Goal: Task Accomplishment & Management: Manage account settings

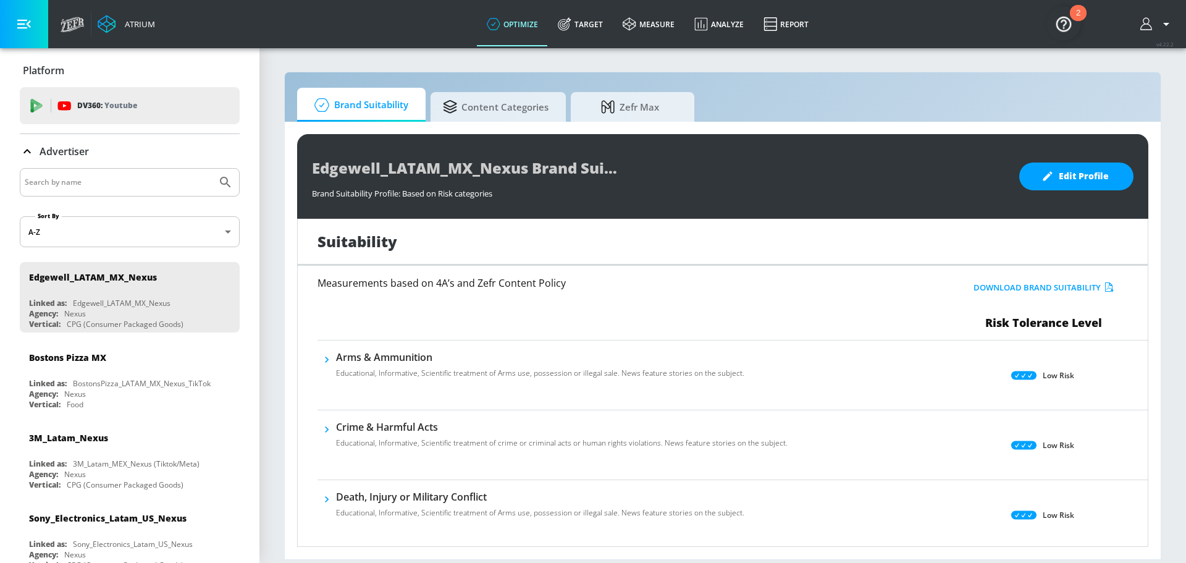
click at [1149, 21] on icon "button" at bounding box center [1147, 24] width 14 height 14
click at [821, 30] on div at bounding box center [593, 281] width 1186 height 563
click at [103, 27] on icon at bounding box center [107, 24] width 19 height 19
click at [73, 25] on icon at bounding box center [73, 24] width 24 height 15
click at [1058, 20] on img "Open Resource Center, 2 new notifications" at bounding box center [1063, 23] width 35 height 35
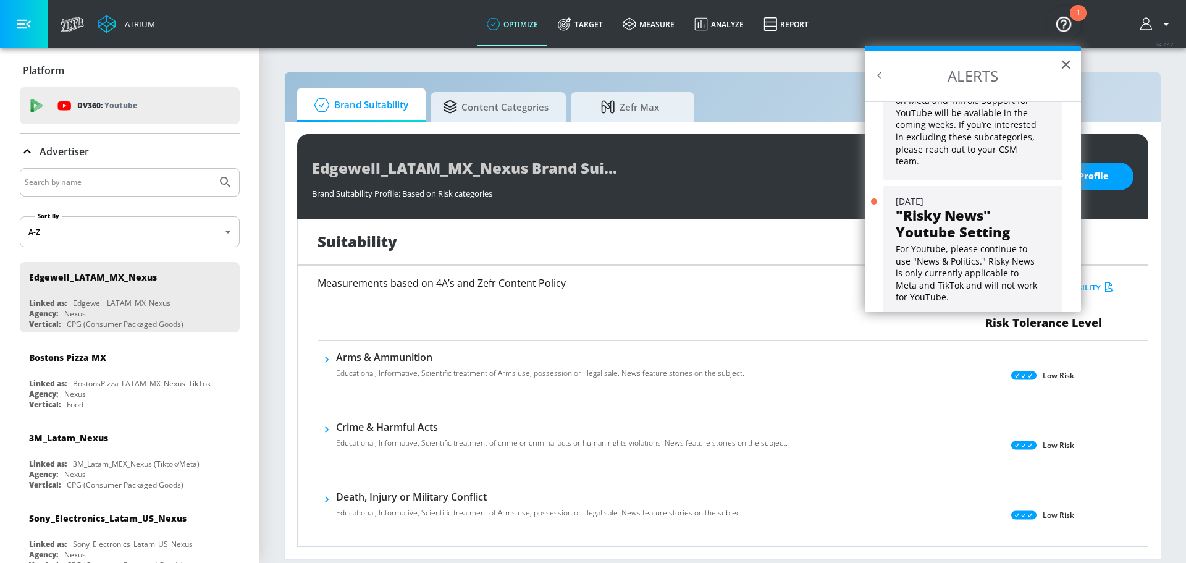
scroll to position [111, 0]
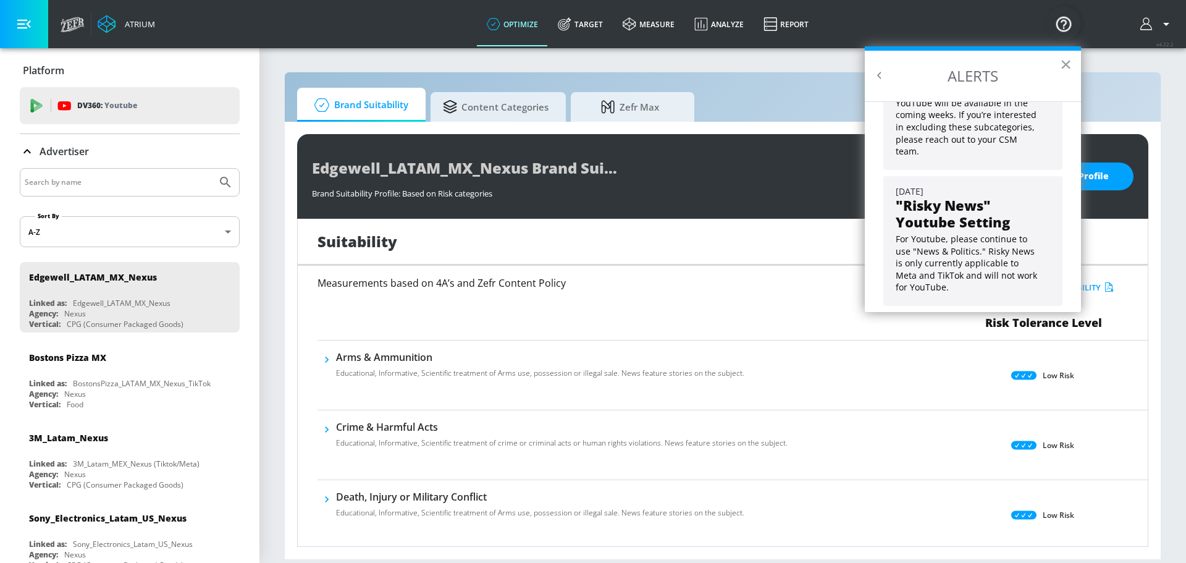
click at [1065, 64] on button "×" at bounding box center [1066, 64] width 12 height 20
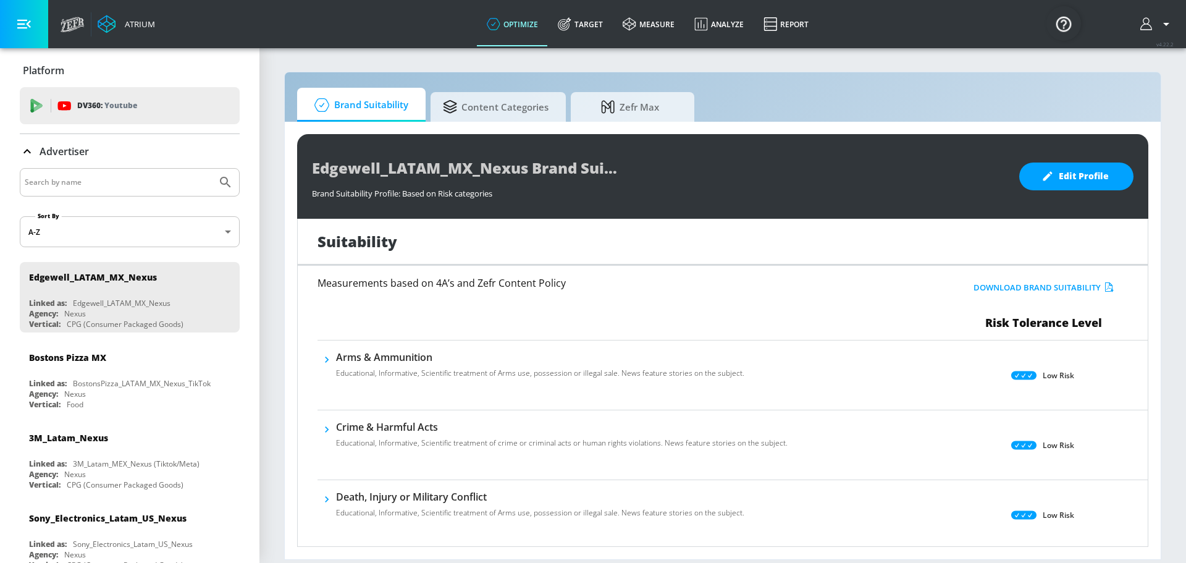
click at [1149, 28] on icon "button" at bounding box center [1147, 24] width 14 height 14
click at [898, 85] on div at bounding box center [593, 281] width 1186 height 563
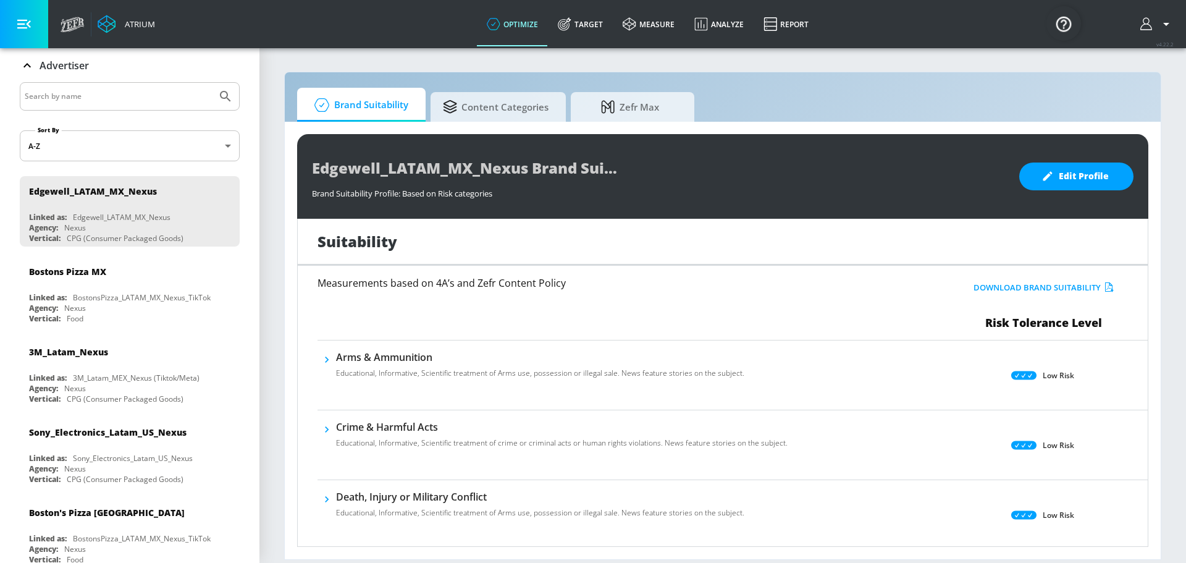
scroll to position [0, 0]
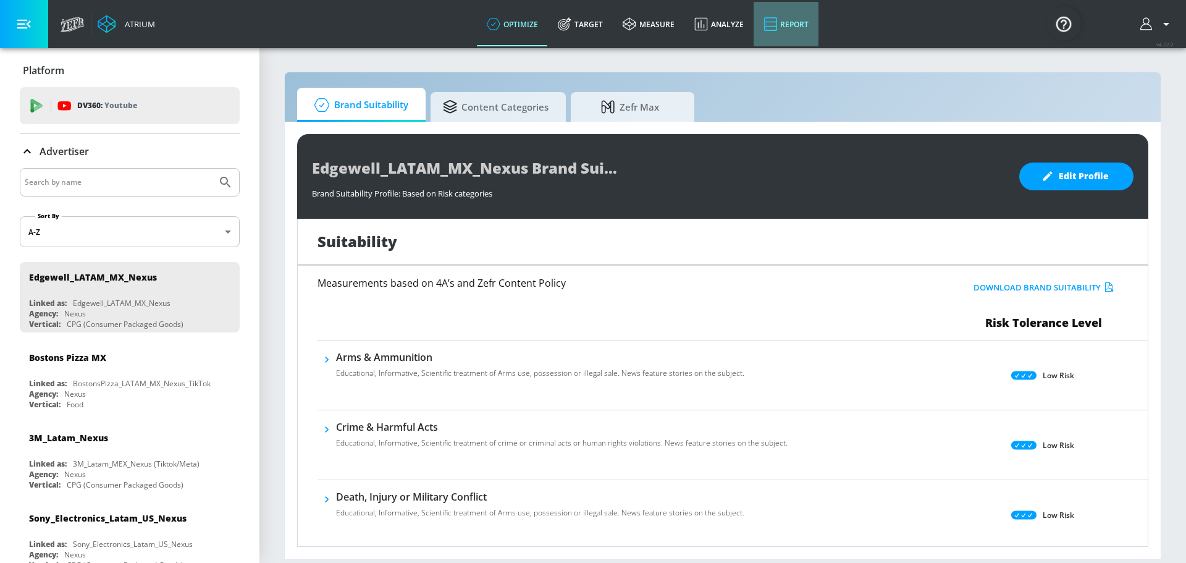
click at [765, 25] on icon at bounding box center [770, 24] width 14 height 15
click at [1157, 25] on button "button" at bounding box center [1156, 24] width 33 height 15
click at [283, 183] on div at bounding box center [593, 281] width 1186 height 563
click at [77, 379] on div "BostonsPizza_LATAM_MX_Nexus_TikTok" at bounding box center [142, 383] width 138 height 10
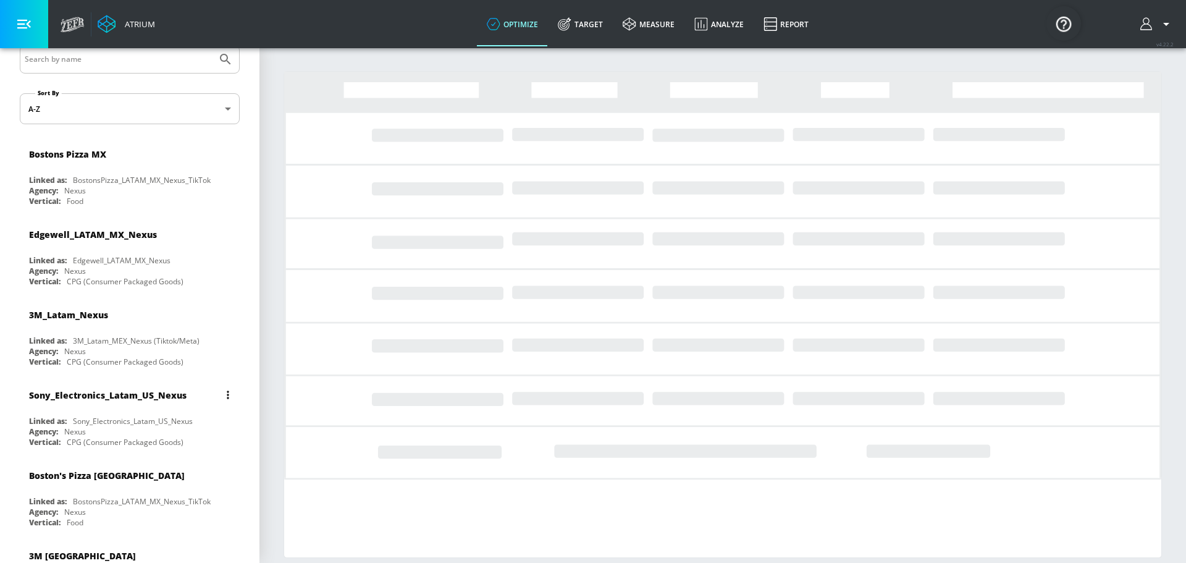
scroll to position [124, 0]
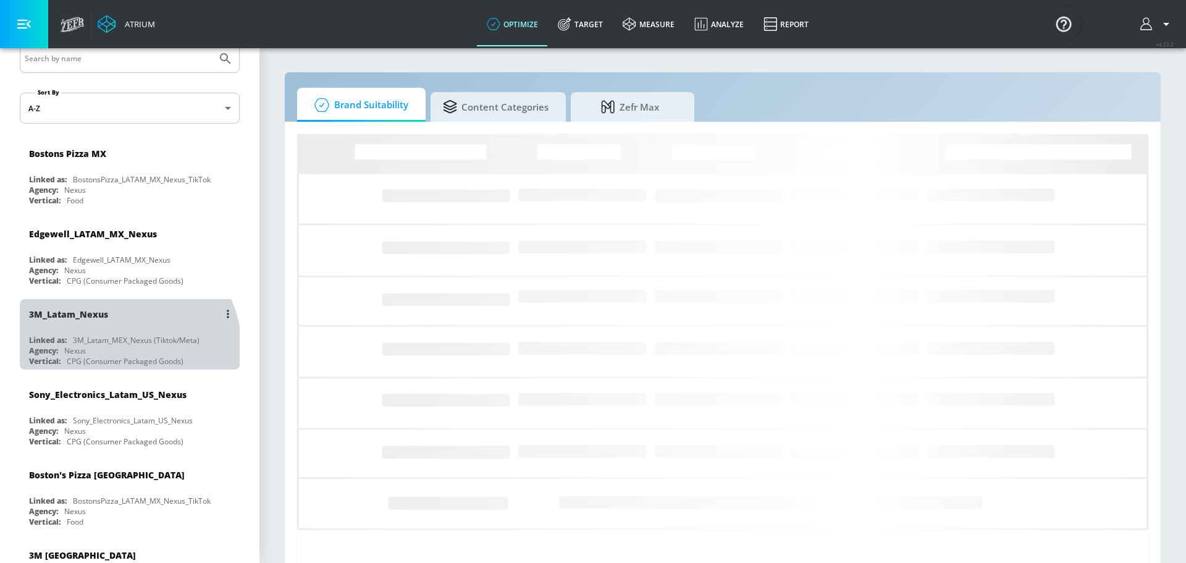
click at [124, 347] on div "Agency: Nexus" at bounding box center [132, 350] width 207 height 10
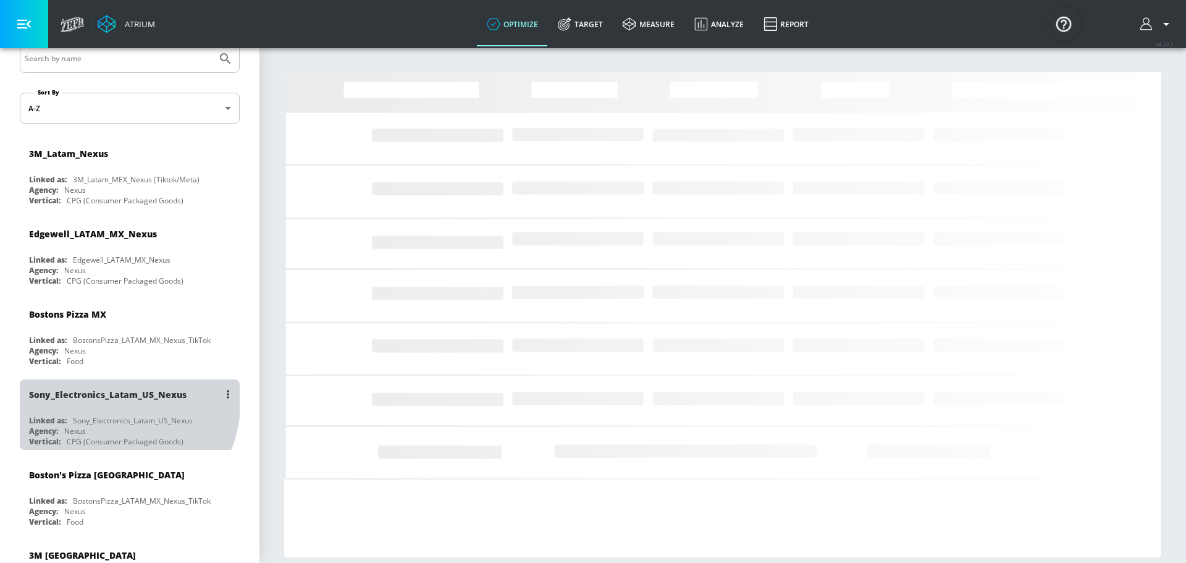
click at [103, 398] on div "Sony_Electronics_Latam_US_Nexus" at bounding box center [107, 394] width 157 height 12
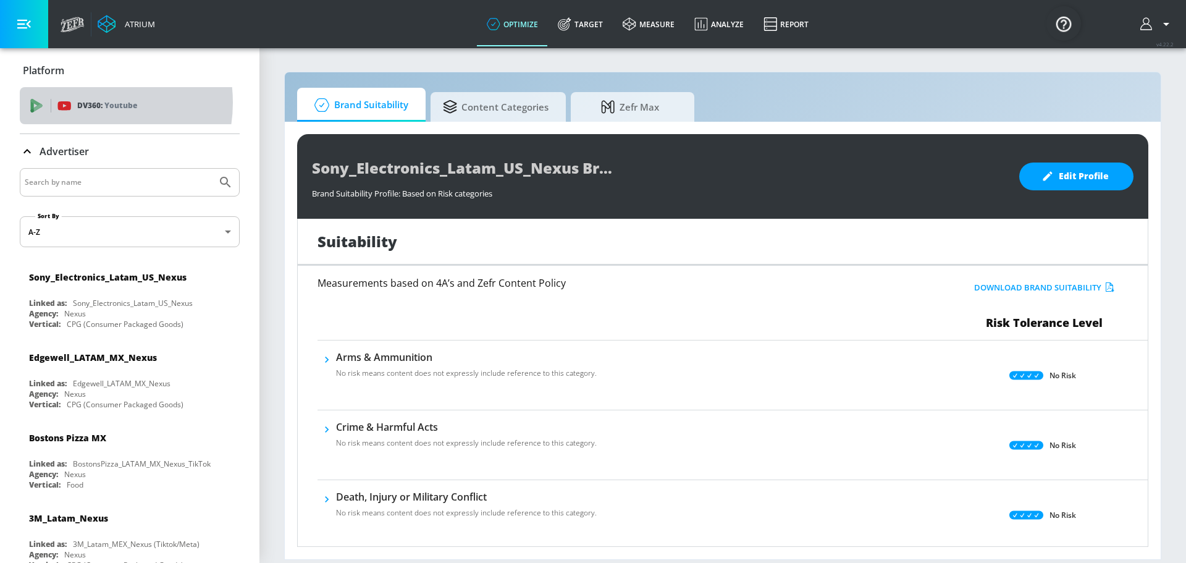
click at [85, 103] on p "DV360: Youtube" at bounding box center [107, 106] width 60 height 14
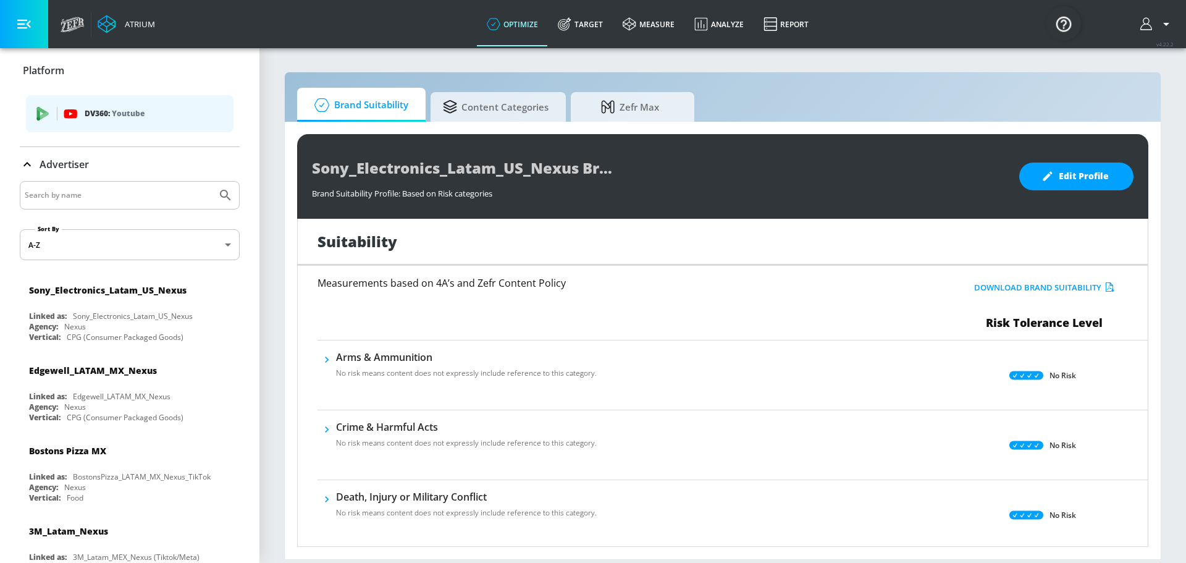
click at [87, 113] on p "DV360: Youtube" at bounding box center [154, 114] width 139 height 14
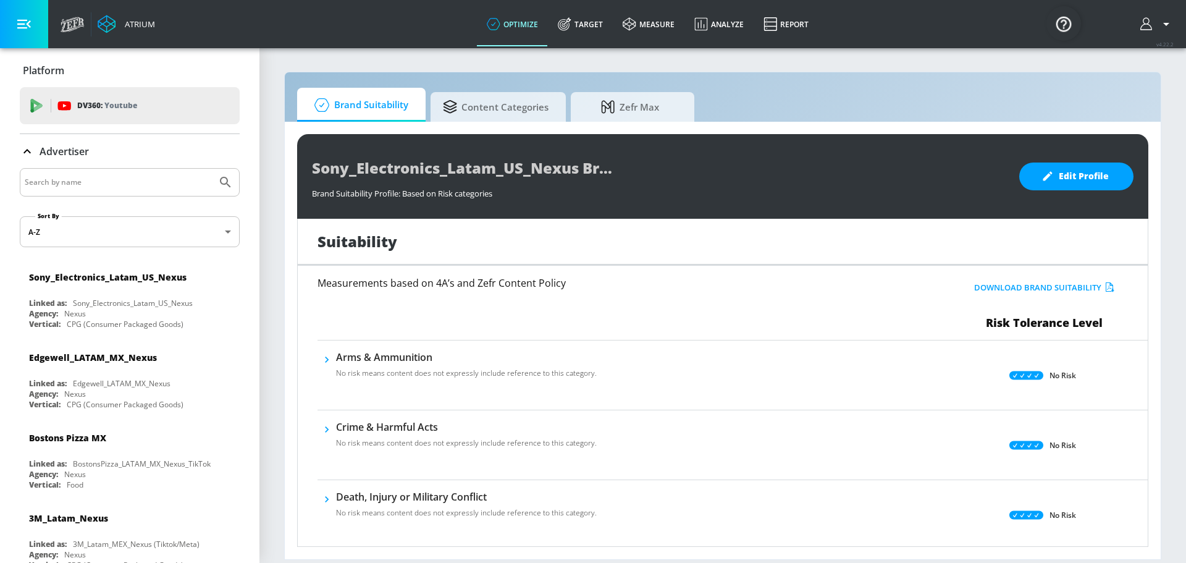
click at [117, 366] on div "Edgewell_LATAM_MX_Nexus" at bounding box center [132, 357] width 207 height 30
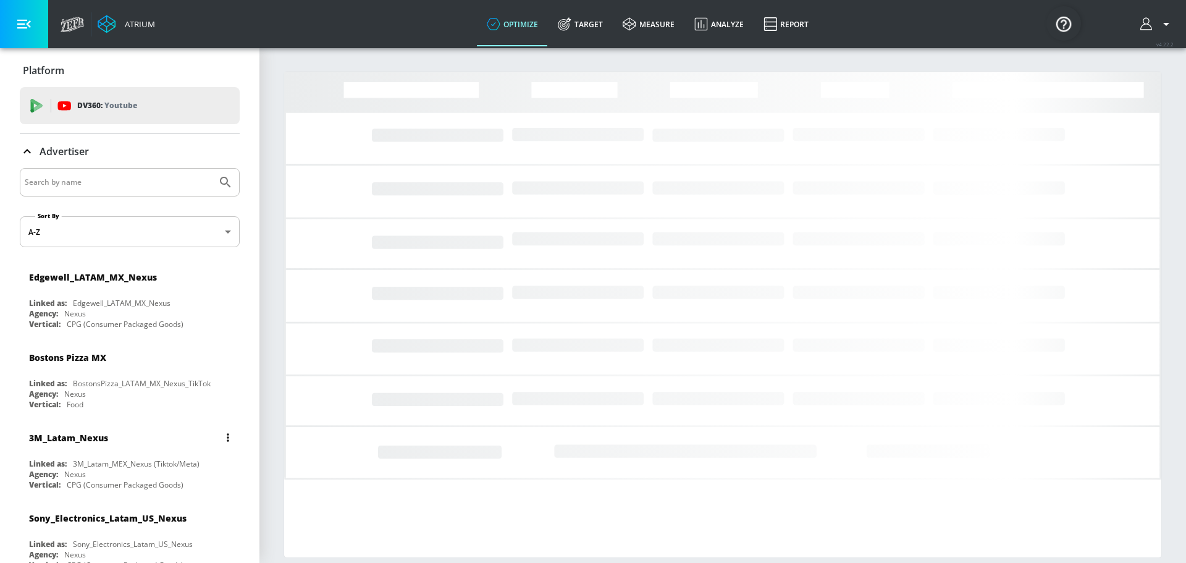
click at [127, 456] on div "3M_Latam_Nexus Linked as: 3M_Latam_MEX_Nexus (Tiktok/Meta) Agency: Nexus Vertic…" at bounding box center [130, 457] width 220 height 70
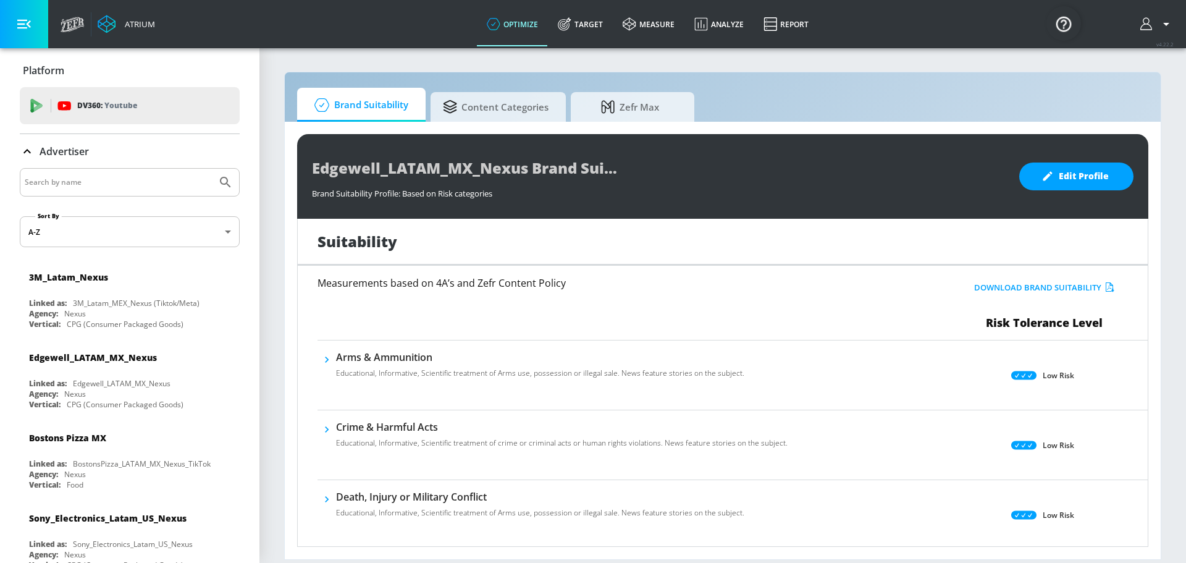
scroll to position [342, 0]
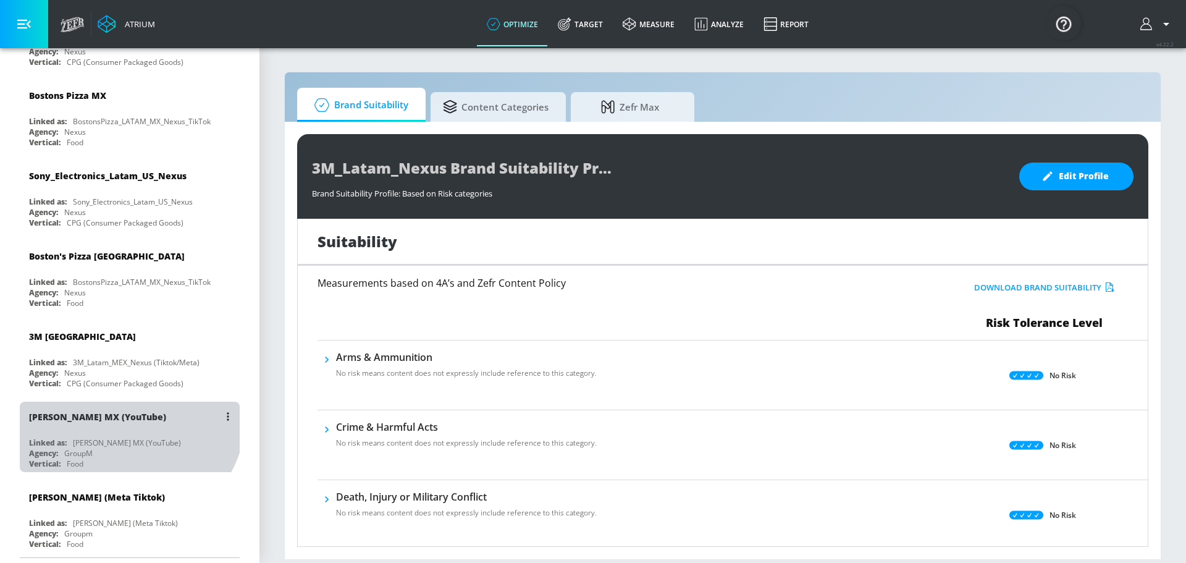
click at [119, 411] on div "[PERSON_NAME] MX (YouTube)" at bounding box center [97, 417] width 137 height 12
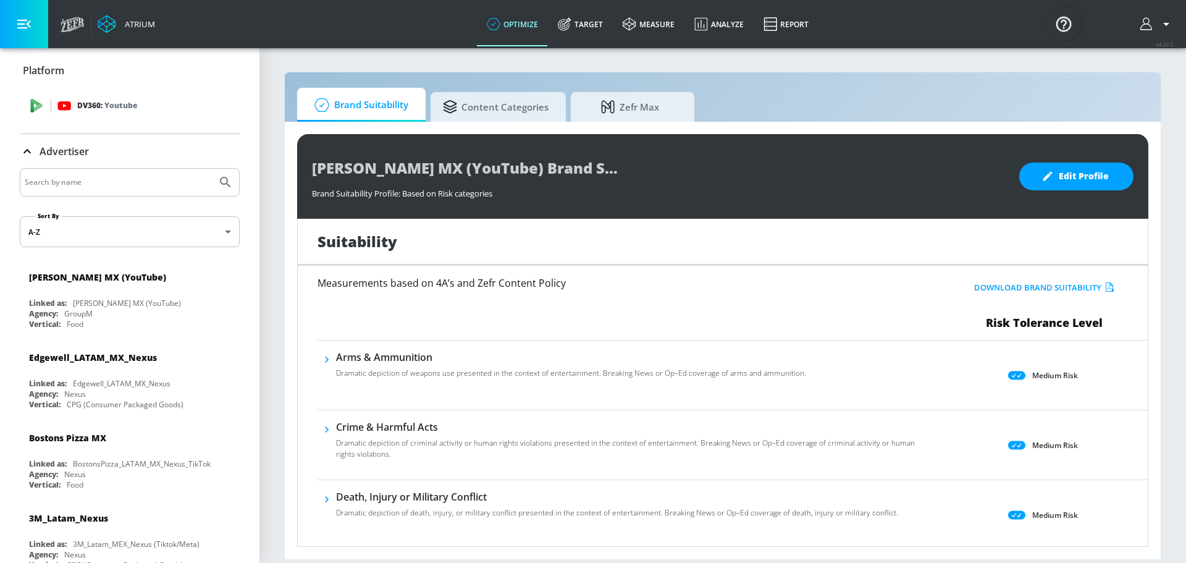
click at [87, 118] on div "DV360: Youtube" at bounding box center [130, 105] width 220 height 37
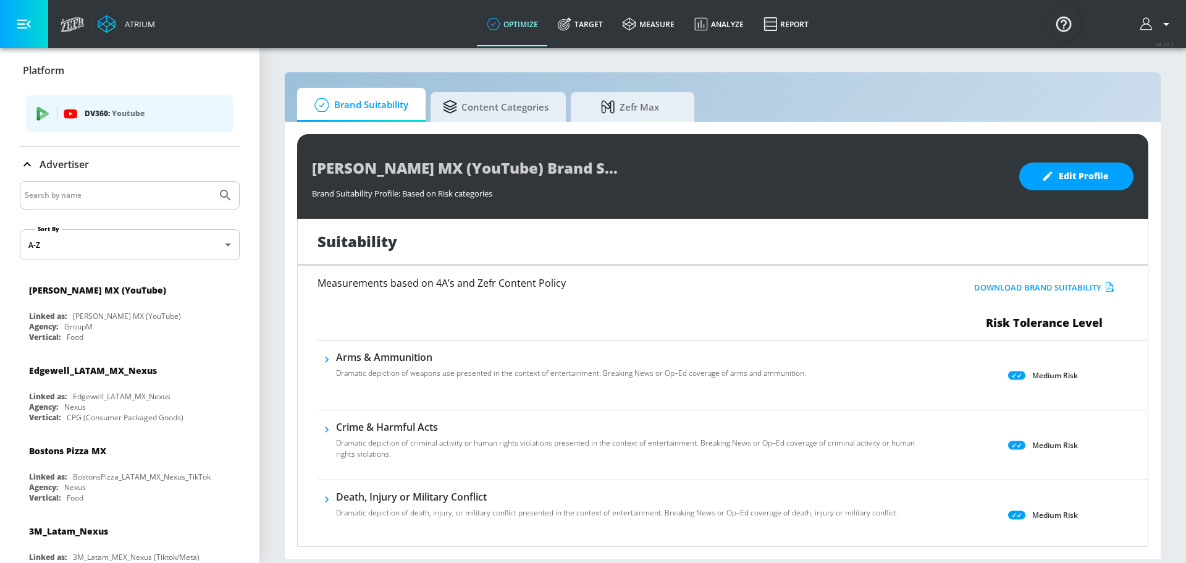
click at [90, 112] on p "DV360: Youtube" at bounding box center [154, 114] width 139 height 14
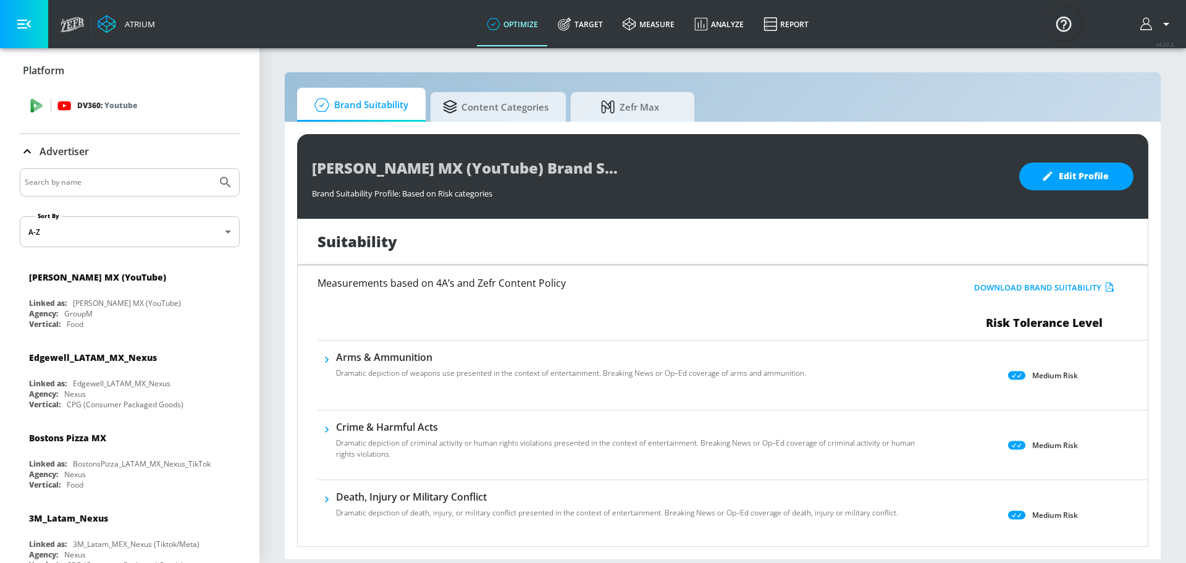
click at [99, 109] on p "DV360: Youtube" at bounding box center [107, 106] width 60 height 14
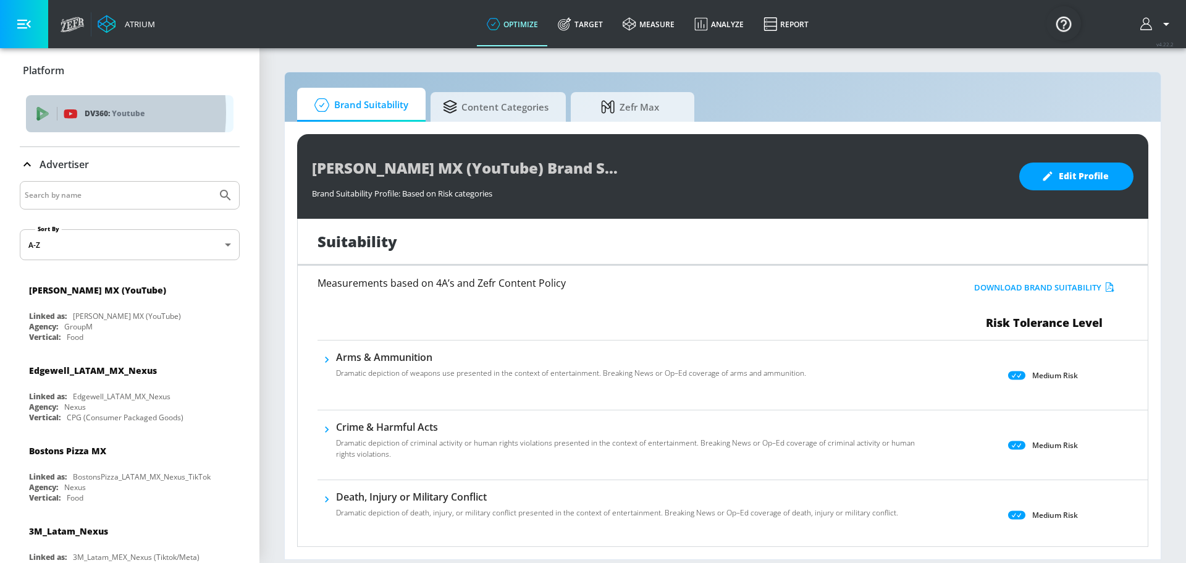
click at [44, 112] on icon "list of platforms" at bounding box center [43, 111] width 12 height 9
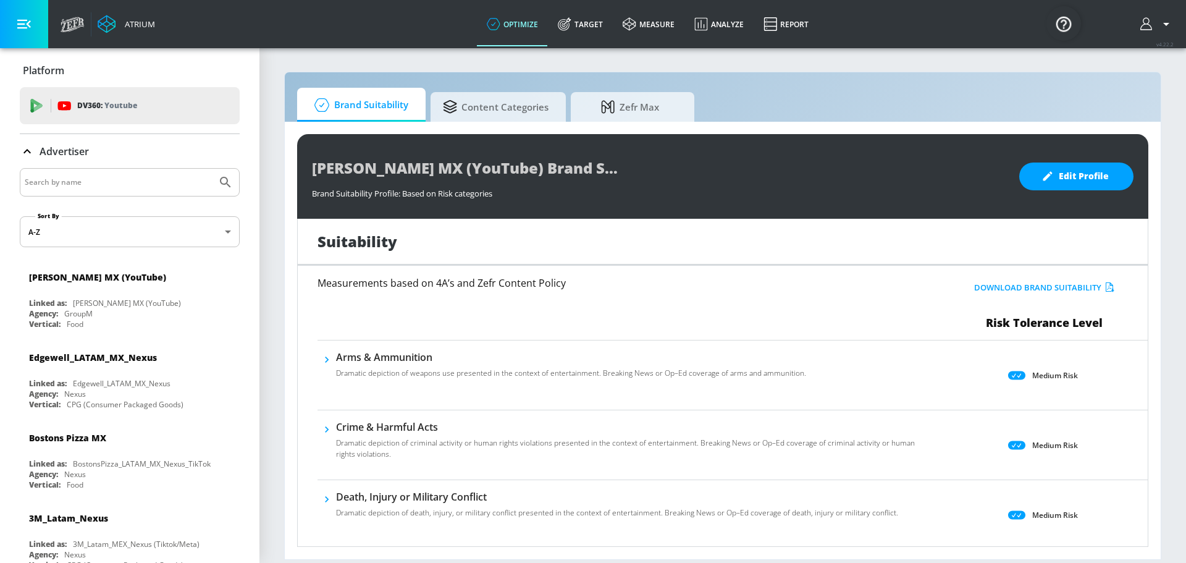
click at [33, 67] on p "Platform" at bounding box center [43, 71] width 41 height 14
click at [577, 21] on link "Target" at bounding box center [580, 24] width 65 height 44
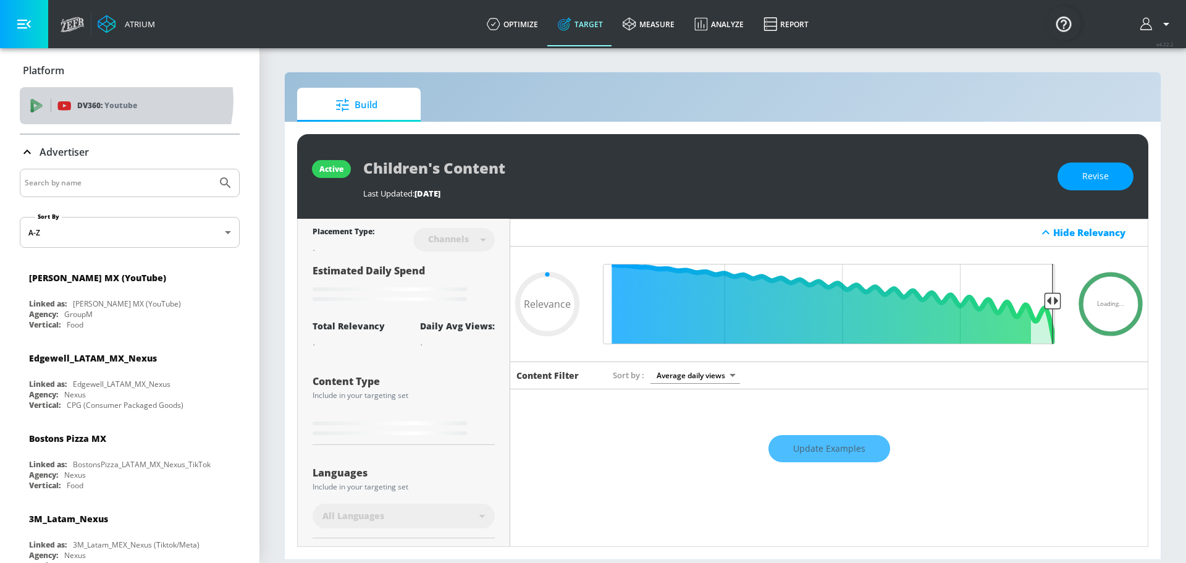
click at [119, 101] on p "Youtube" at bounding box center [120, 105] width 33 height 13
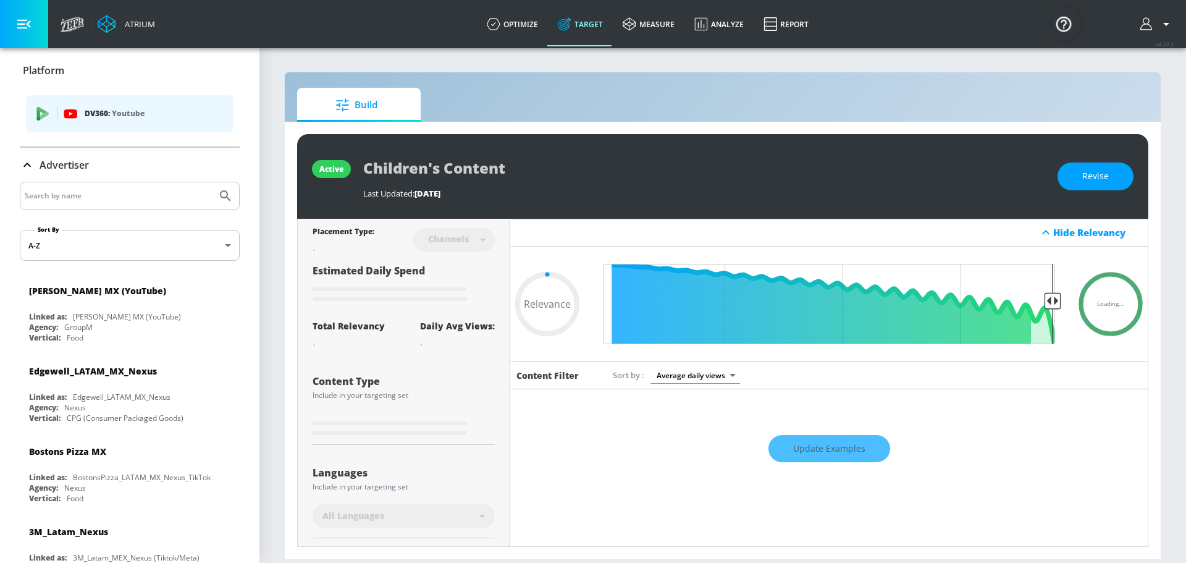
type input "0.6"
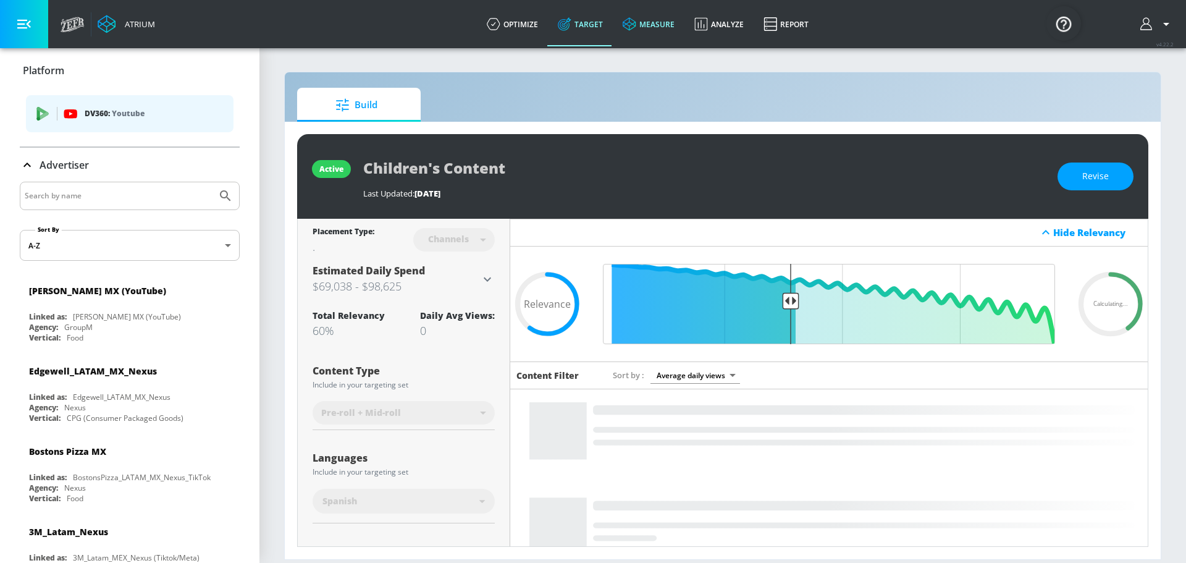
click at [666, 24] on link "measure" at bounding box center [649, 24] width 72 height 44
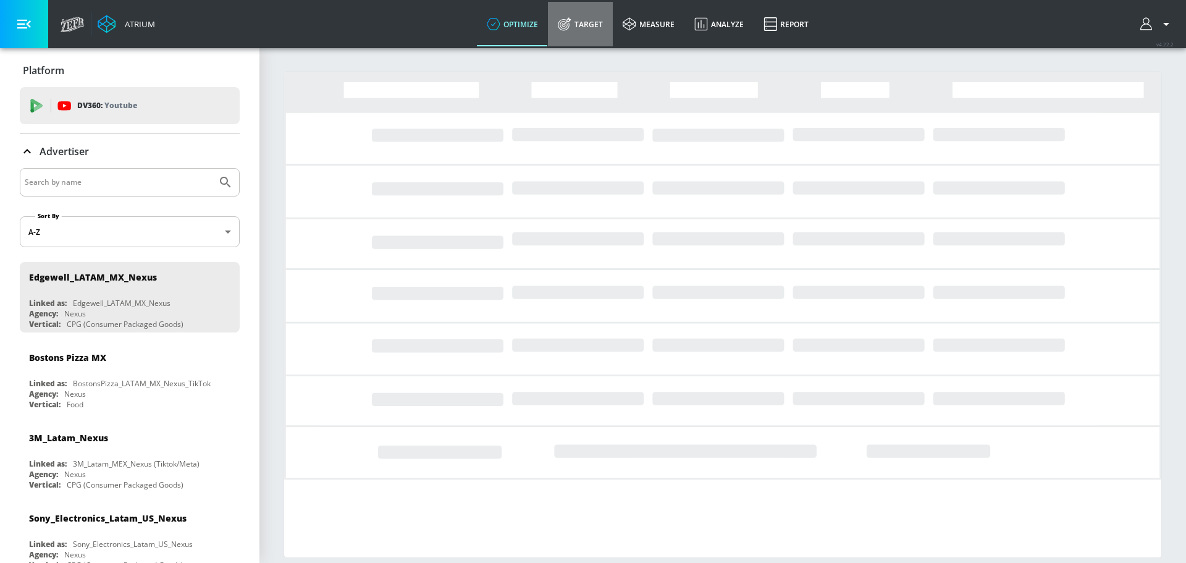
click at [585, 27] on link "Target" at bounding box center [580, 24] width 65 height 44
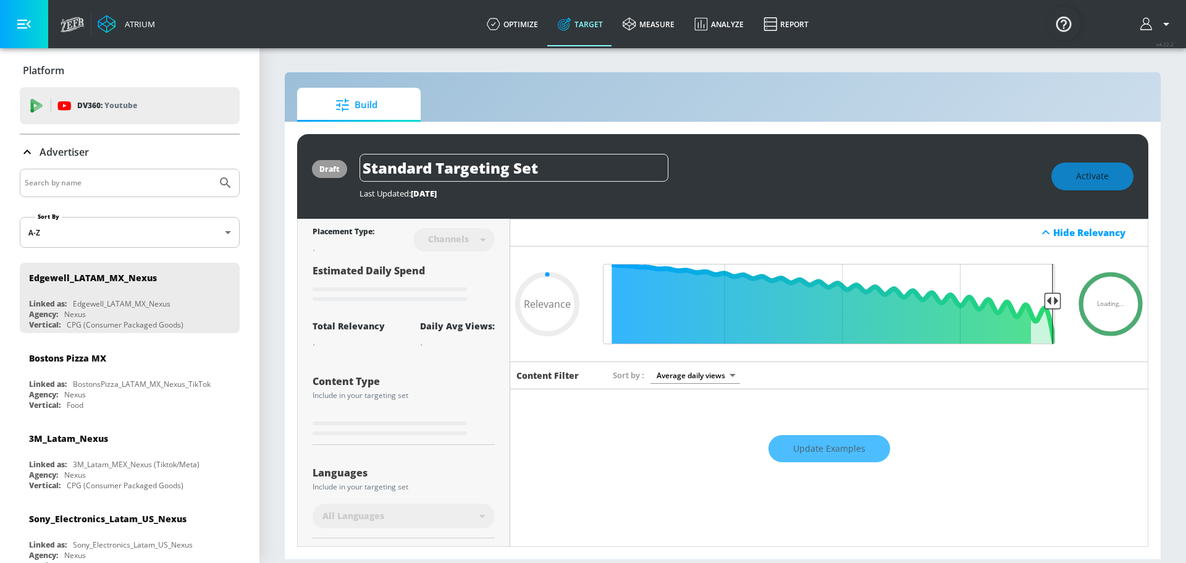
type input "0.6"
